Goal: Check status: Check status

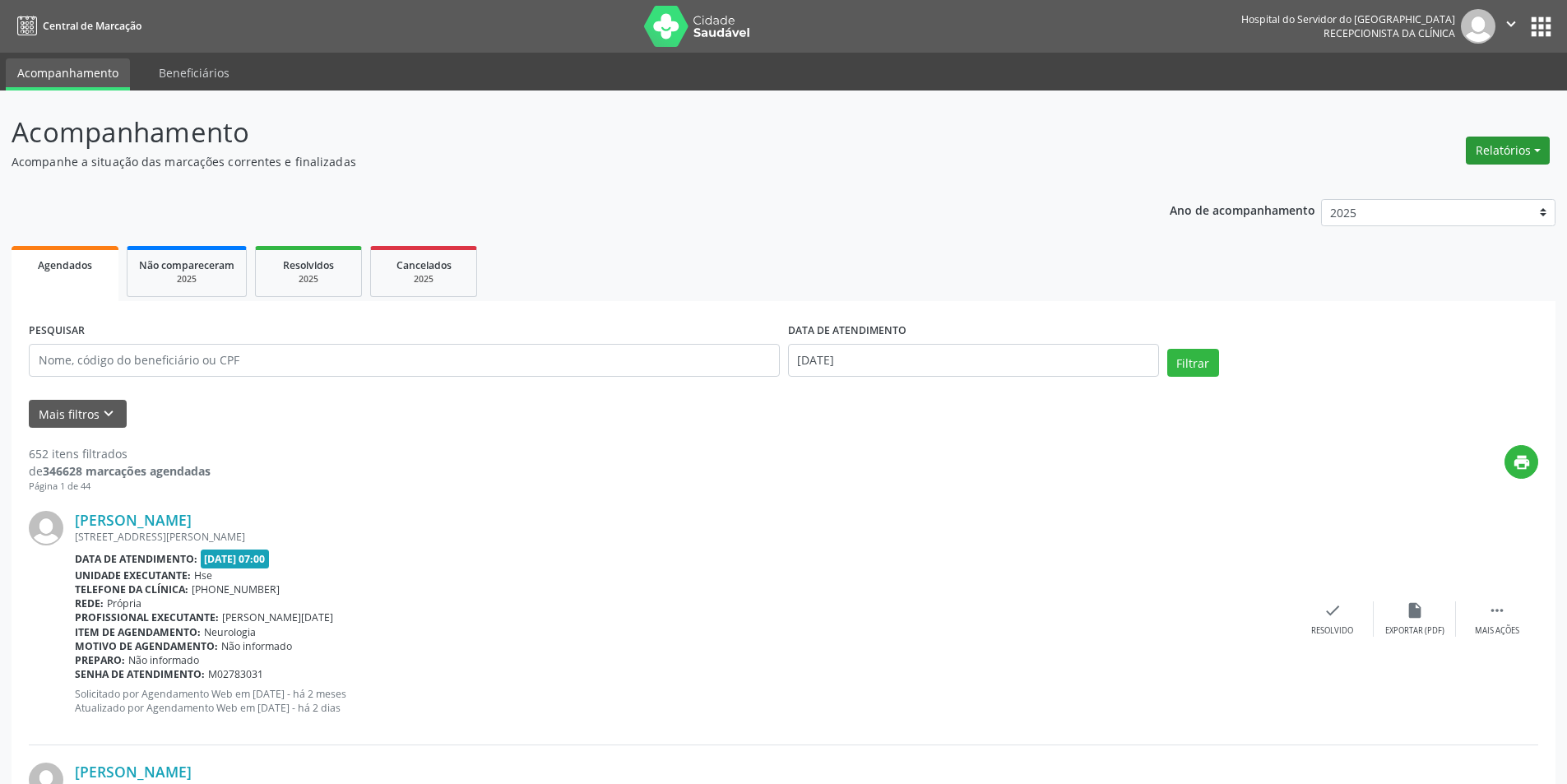
click at [1528, 145] on button "Relatórios" at bounding box center [1508, 150] width 84 height 28
click at [1453, 181] on link "Agendamentos" at bounding box center [1462, 186] width 177 height 23
select select "7"
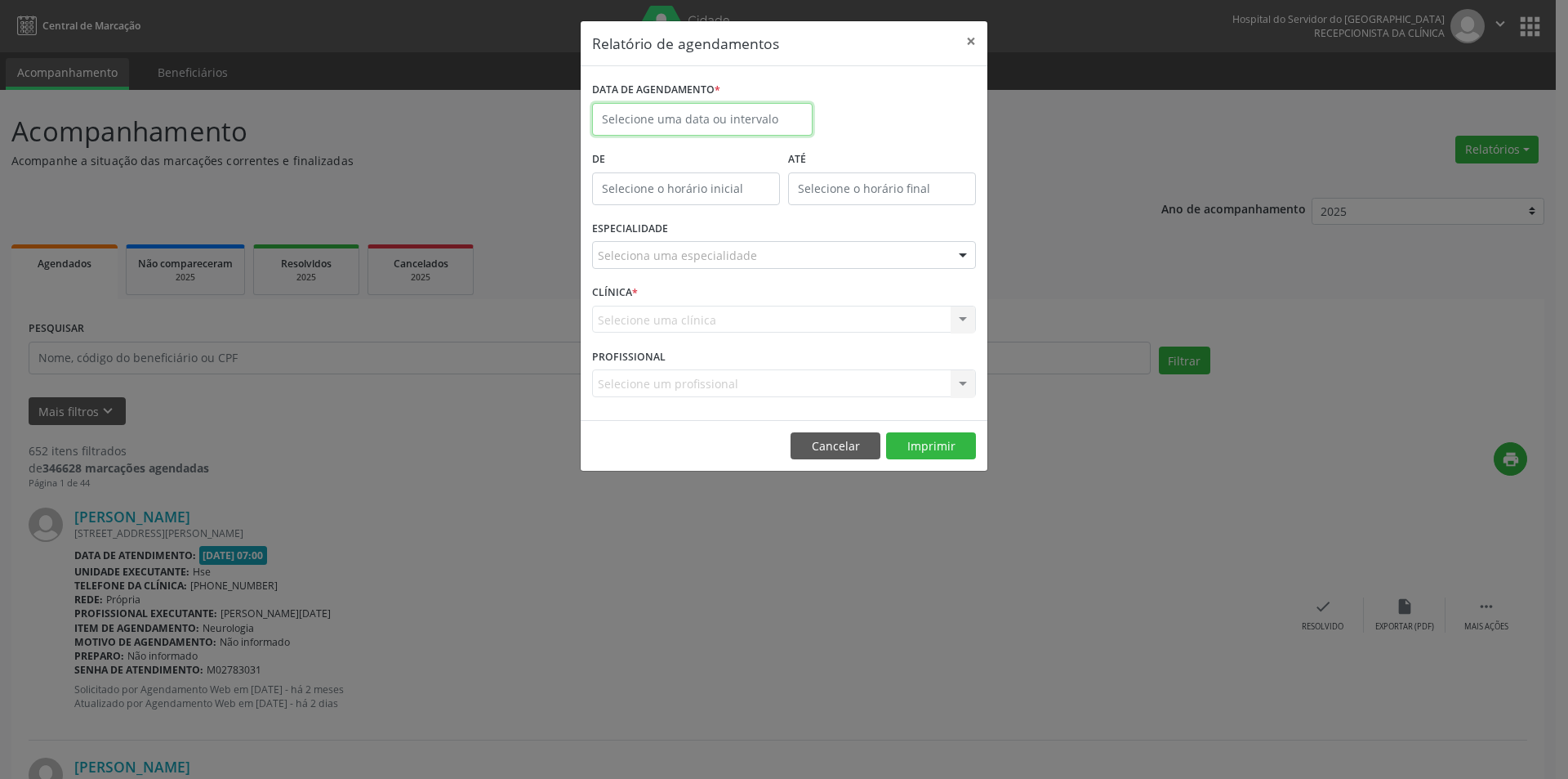
click at [738, 105] on input "text" at bounding box center [702, 120] width 220 height 33
click at [683, 268] on span "12" at bounding box center [682, 270] width 32 height 32
type input "[DATE]"
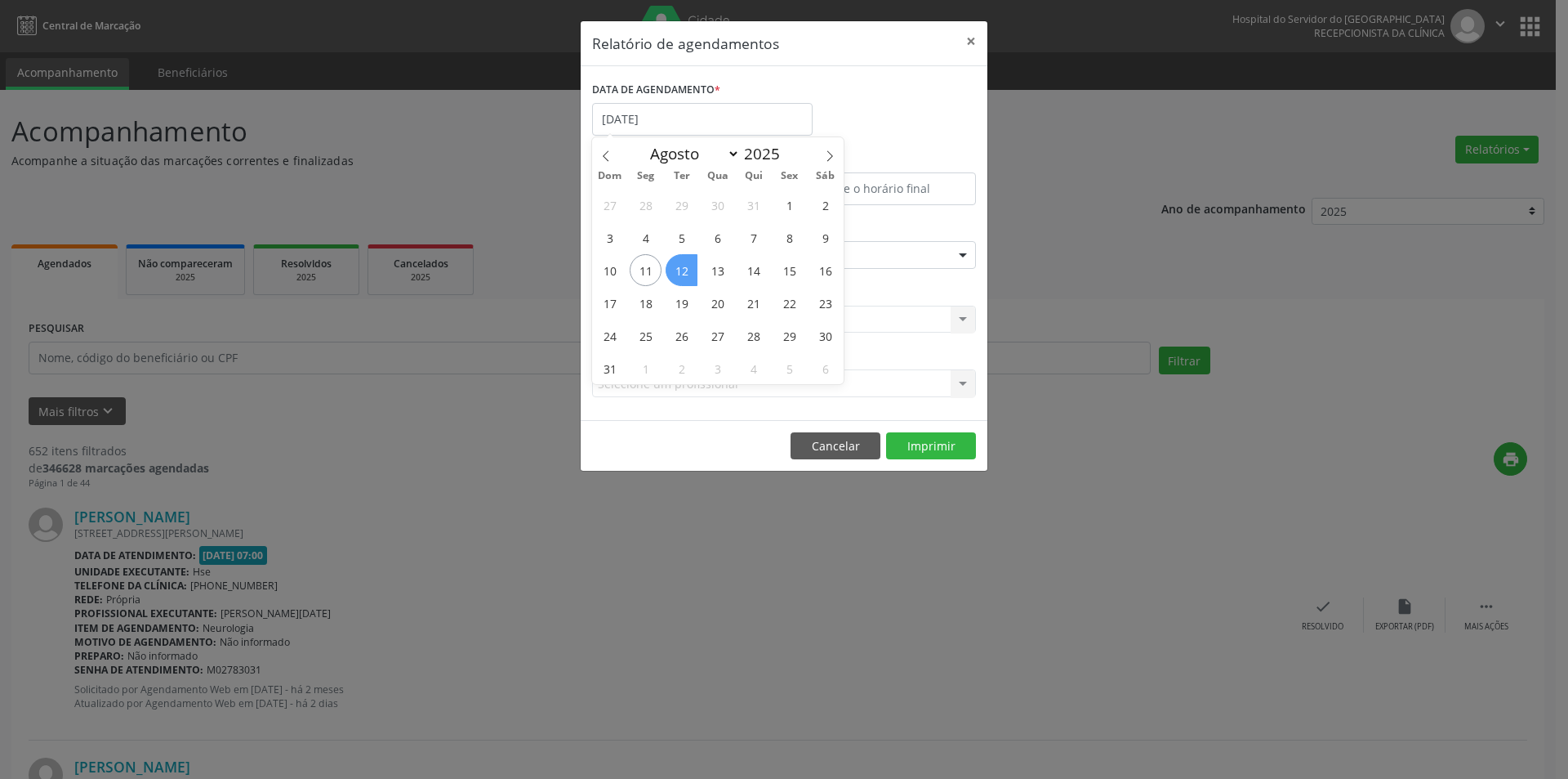
click at [683, 268] on span "12" at bounding box center [682, 270] width 32 height 32
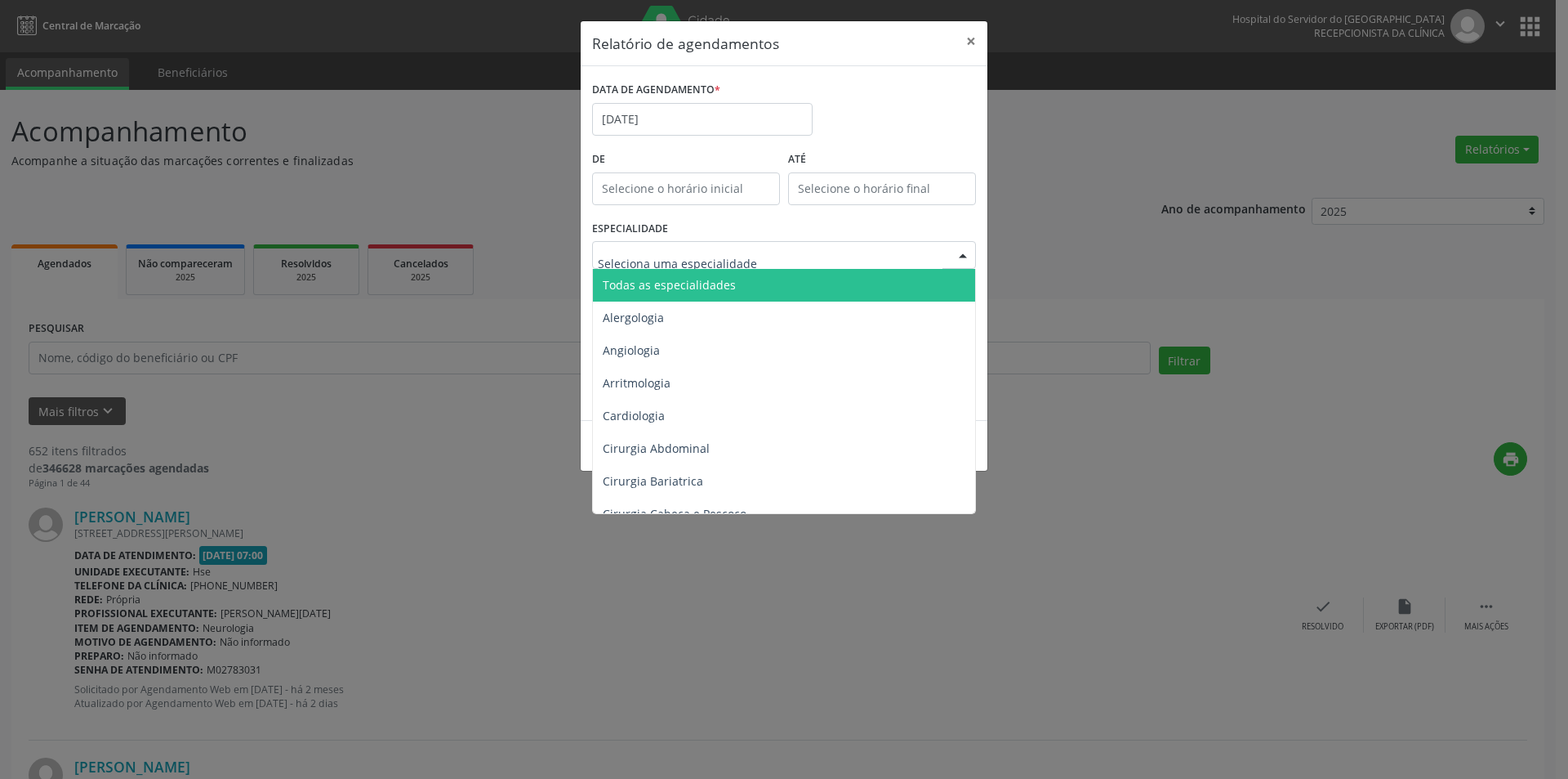
click at [696, 285] on span "Todas as especialidades" at bounding box center [670, 285] width 134 height 16
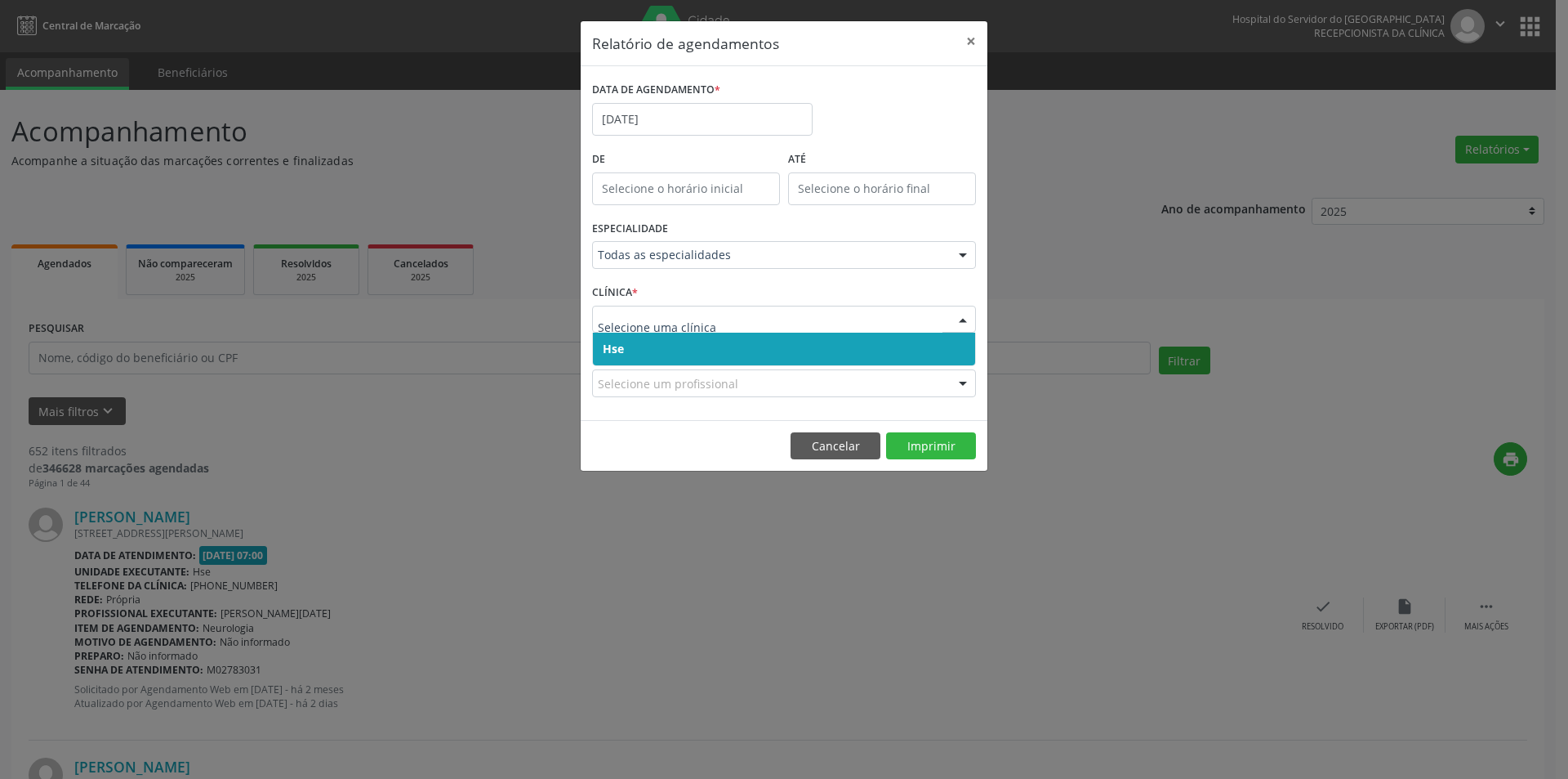
click at [680, 344] on span "Hse" at bounding box center [784, 349] width 382 height 33
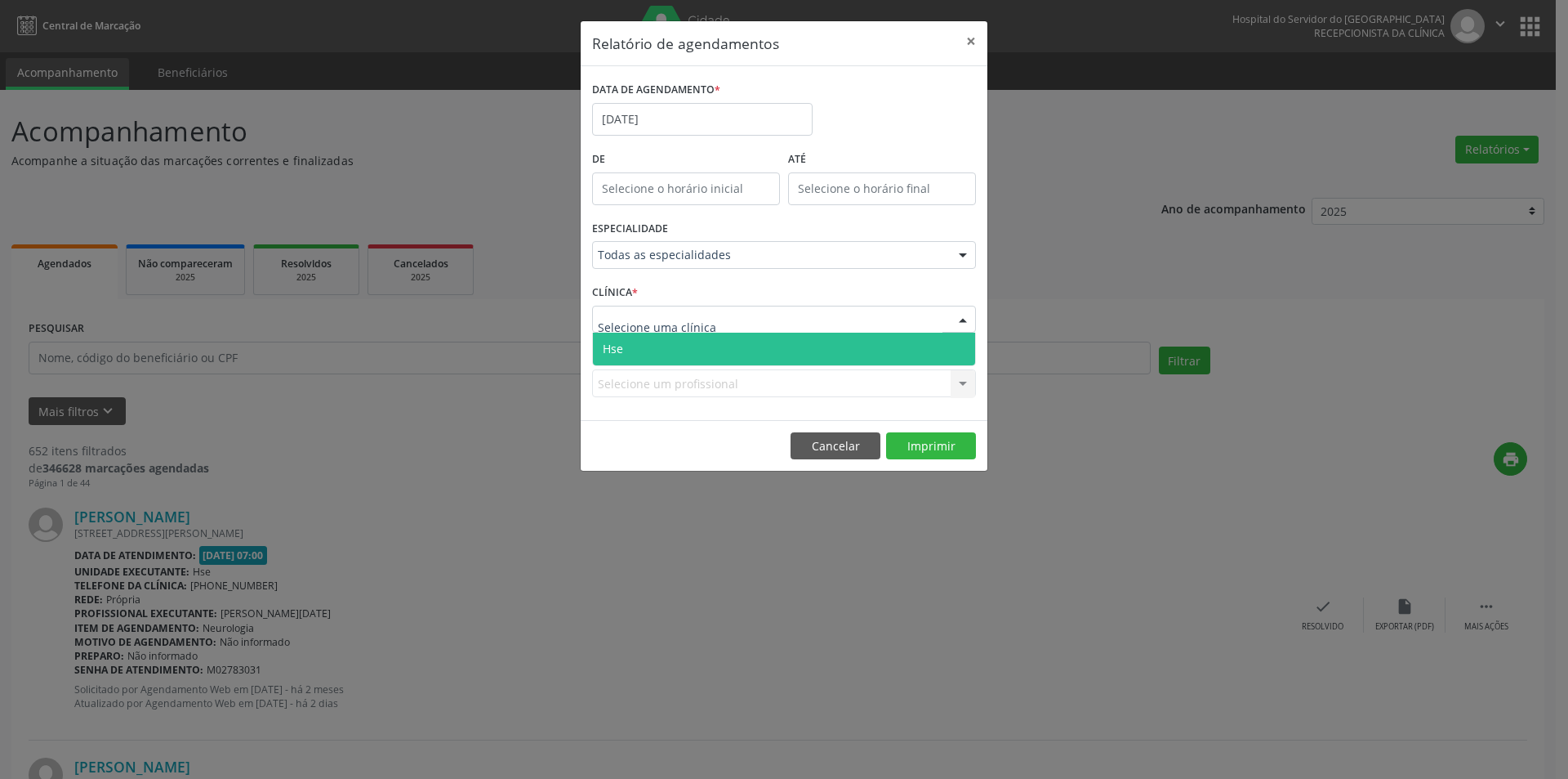
click at [682, 344] on span "Hse" at bounding box center [784, 349] width 382 height 33
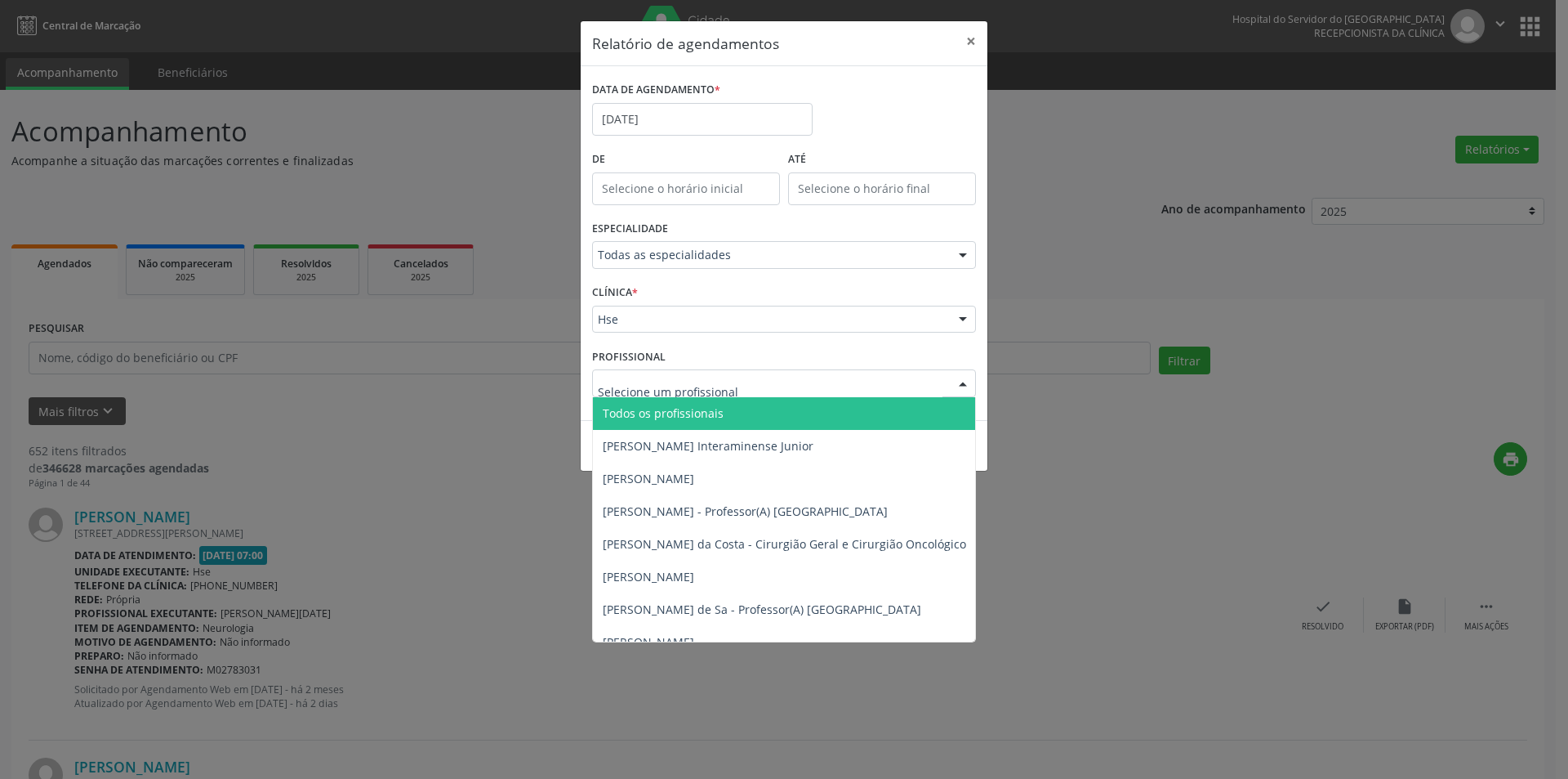
click at [684, 416] on span "Todos os profissionais" at bounding box center [663, 413] width 121 height 16
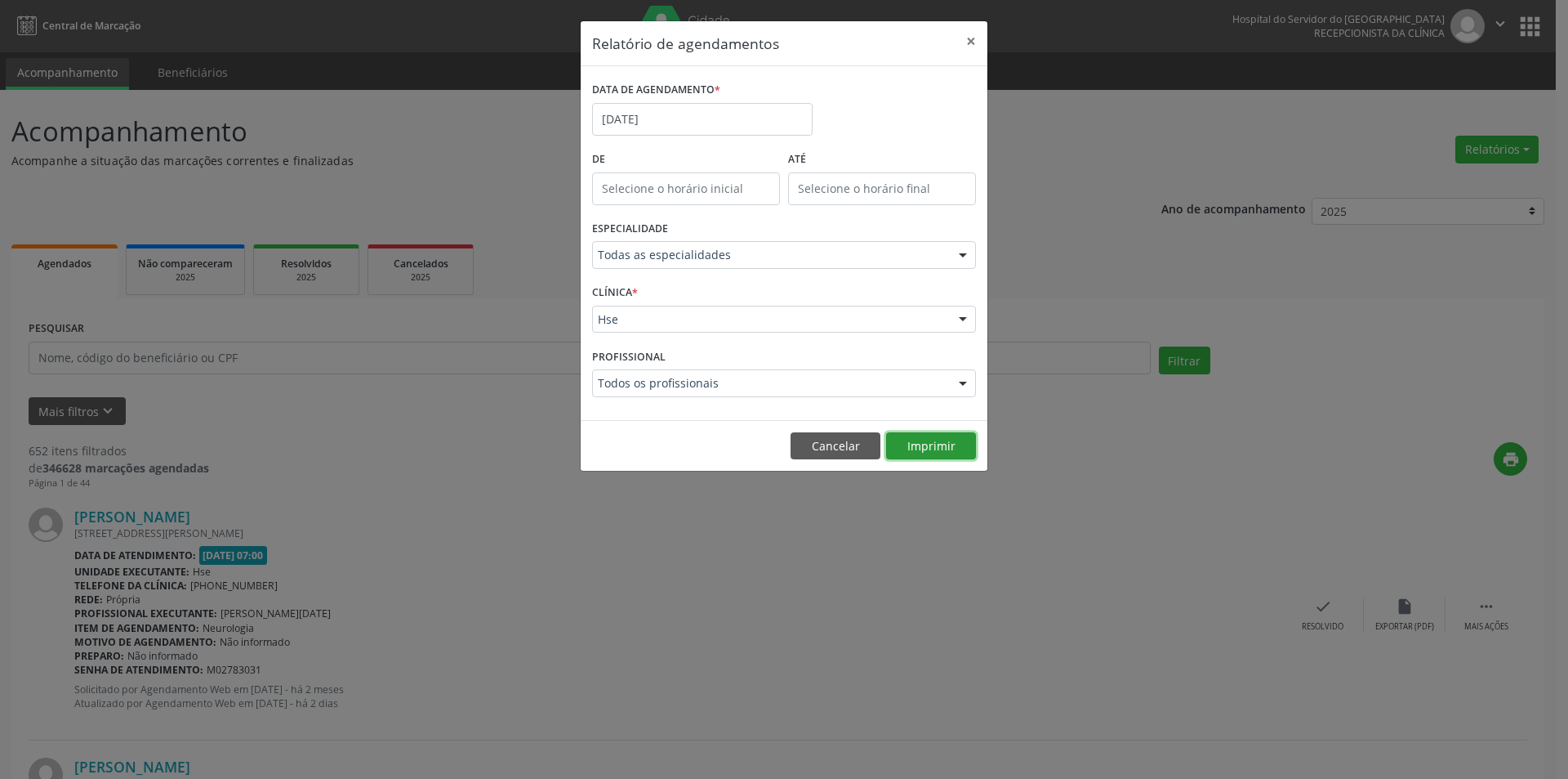
click at [940, 444] on button "Imprimir" at bounding box center [931, 446] width 90 height 28
